Goal: Information Seeking & Learning: Learn about a topic

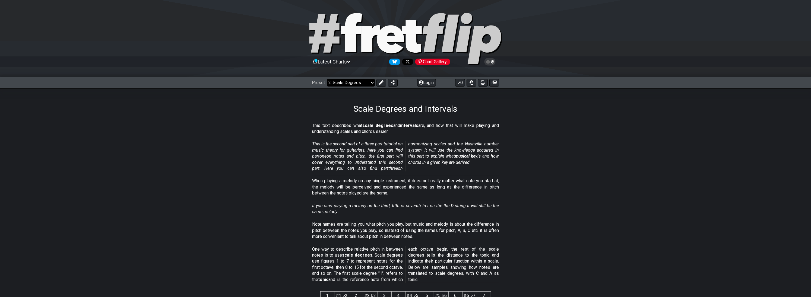
click at [344, 84] on select "Welcome to #fretflip! Initial Preset Custom Preset Minor Pentatonic Major Penta…" at bounding box center [351, 83] width 48 height 8
click at [327, 79] on select "Welcome to #fretflip! Initial Preset Custom Preset Minor Pentatonic Major Penta…" at bounding box center [351, 83] width 48 height 8
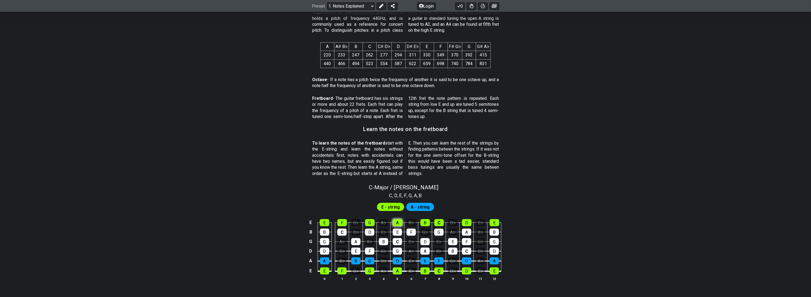
scroll to position [380, 0]
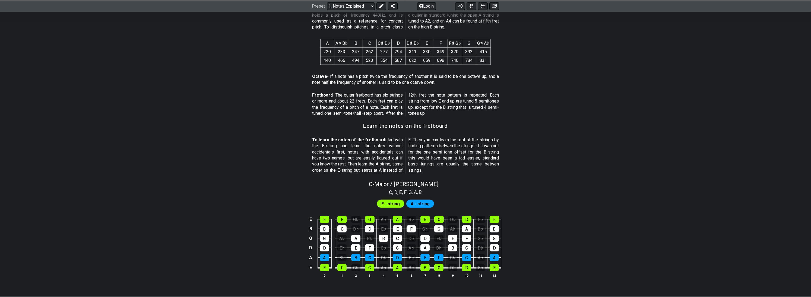
click at [419, 205] on span "A - string" at bounding box center [420, 204] width 19 height 8
click at [392, 205] on span "E - string" at bounding box center [390, 204] width 18 height 8
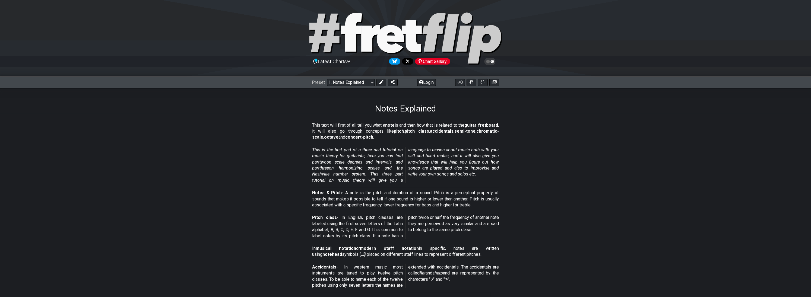
scroll to position [0, 0]
click at [355, 84] on select "Welcome to #fretflip! Initial Preset Custom Preset Minor Pentatonic Major Penta…" at bounding box center [351, 83] width 48 height 8
click at [355, 86] on select "Welcome to #fretflip! Initial Preset Custom Preset Minor Pentatonic Major Penta…" at bounding box center [351, 83] width 48 height 8
click at [327, 79] on select "Welcome to #fretflip! Initial Preset Custom Preset Minor Pentatonic Major Penta…" at bounding box center [351, 83] width 48 height 8
select select "/scale-degrees-and-intervals"
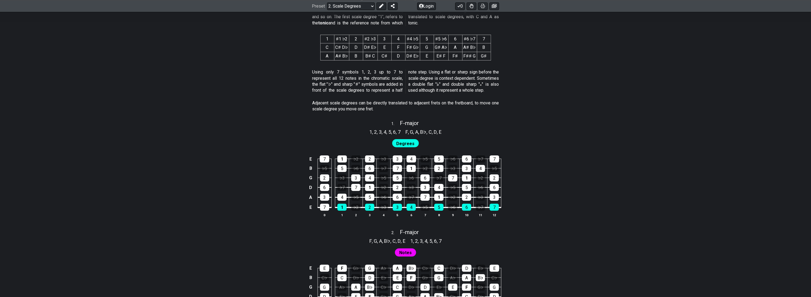
scroll to position [271, 0]
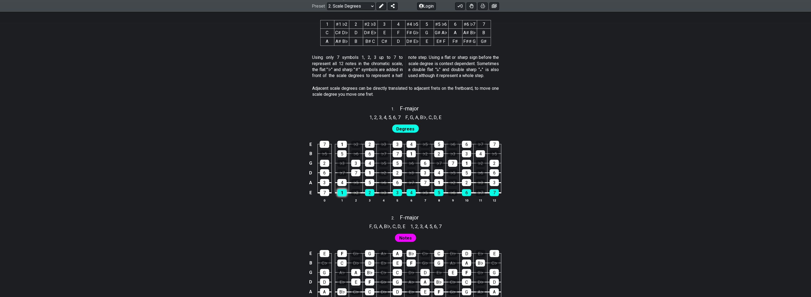
click at [343, 191] on div "1" at bounding box center [341, 192] width 9 height 7
click at [342, 193] on div "1" at bounding box center [341, 192] width 9 height 7
click at [340, 186] on td "1" at bounding box center [342, 188] width 14 height 10
click at [340, 186] on div "4" at bounding box center [341, 182] width 9 height 7
click at [344, 185] on div "4" at bounding box center [341, 182] width 9 height 7
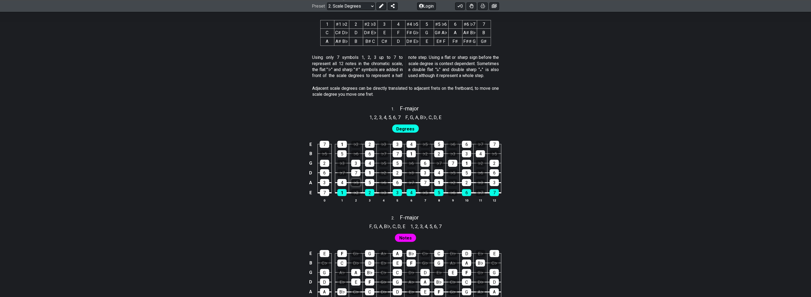
click at [356, 185] on div "♭5" at bounding box center [355, 182] width 9 height 7
click at [356, 186] on div "♭5" at bounding box center [355, 182] width 9 height 7
click at [356, 186] on td "♭2" at bounding box center [356, 188] width 14 height 10
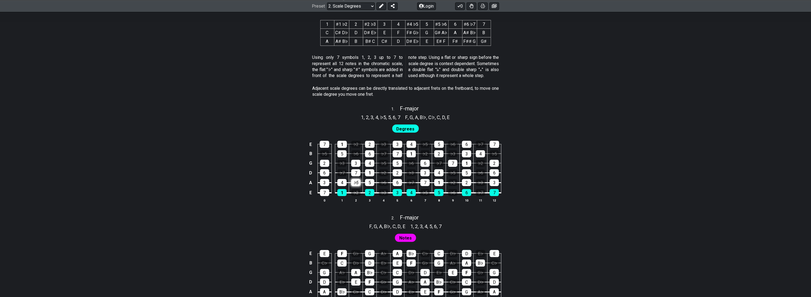
click at [357, 185] on div "♭5" at bounding box center [355, 182] width 9 height 7
click at [339, 172] on div "♭7" at bounding box center [341, 172] width 9 height 7
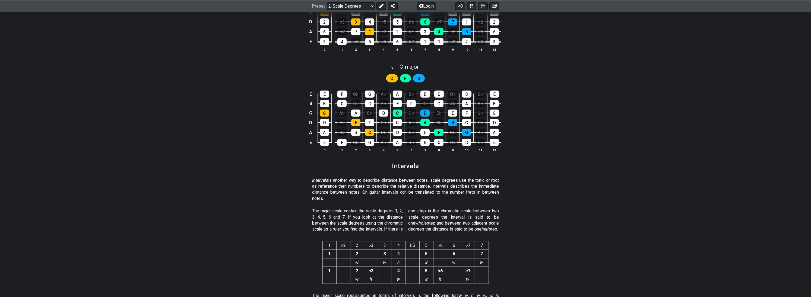
scroll to position [1303, 0]
